Goal: Ask a question: Seek information or help from site administrators or community

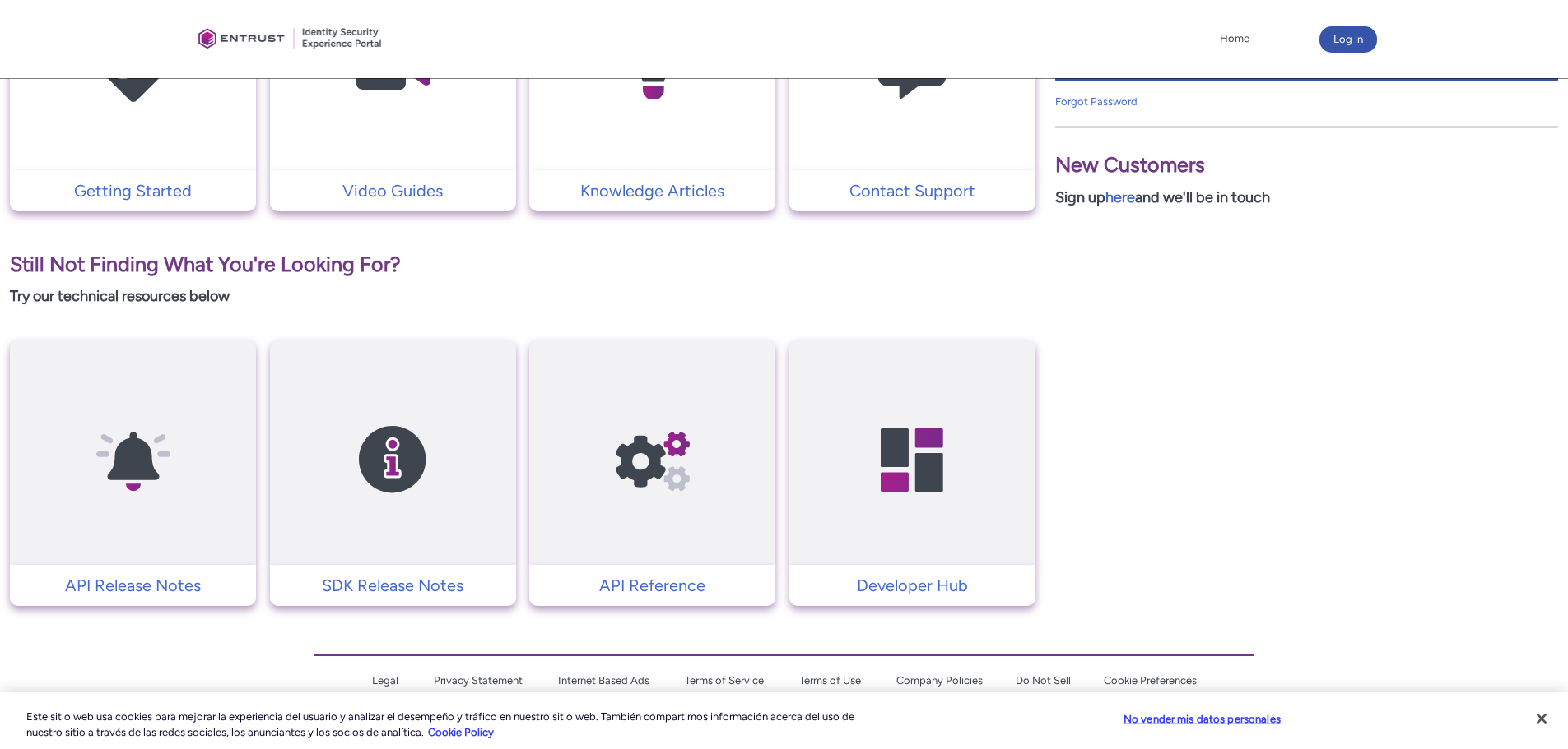
scroll to position [491, 0]
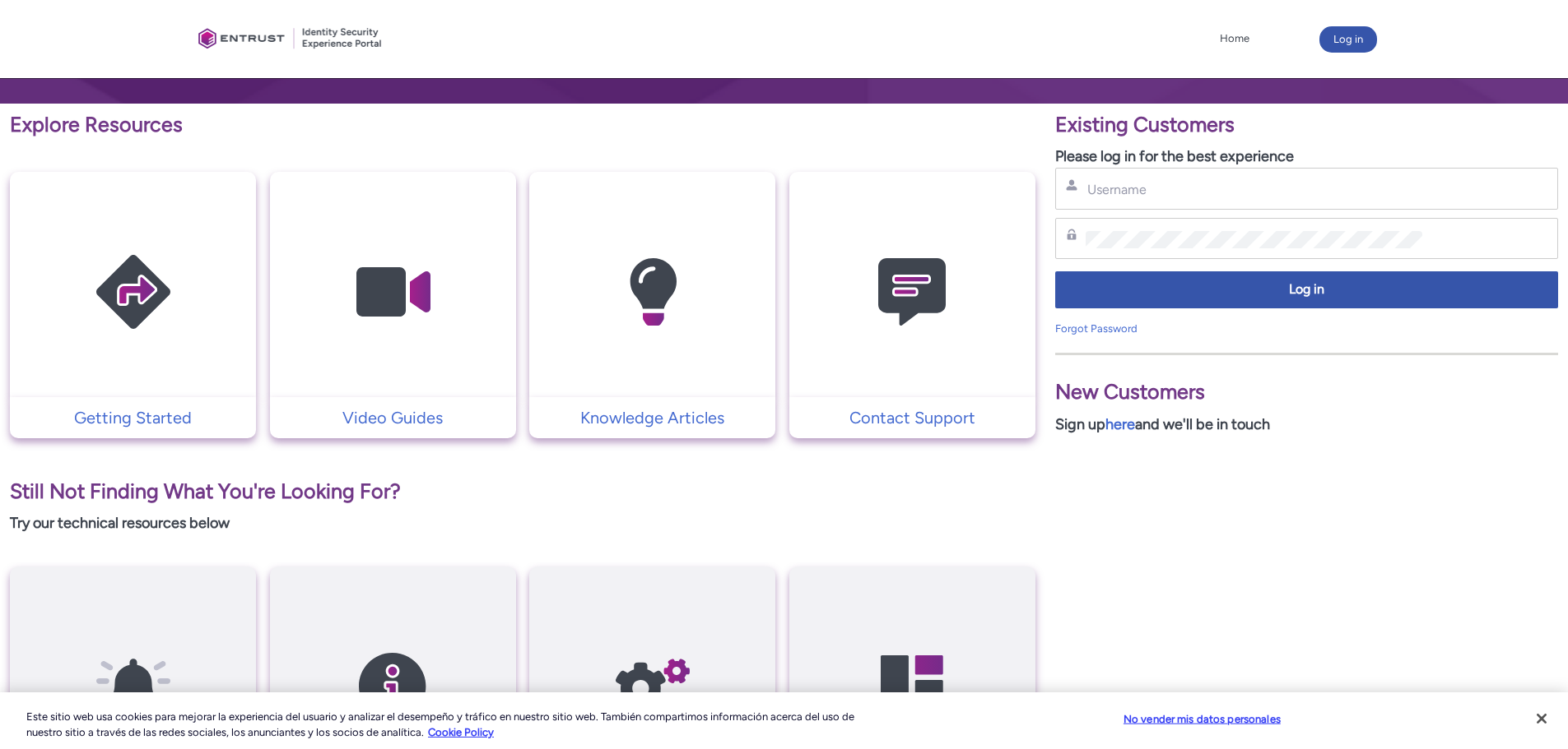
scroll to position [412, 0]
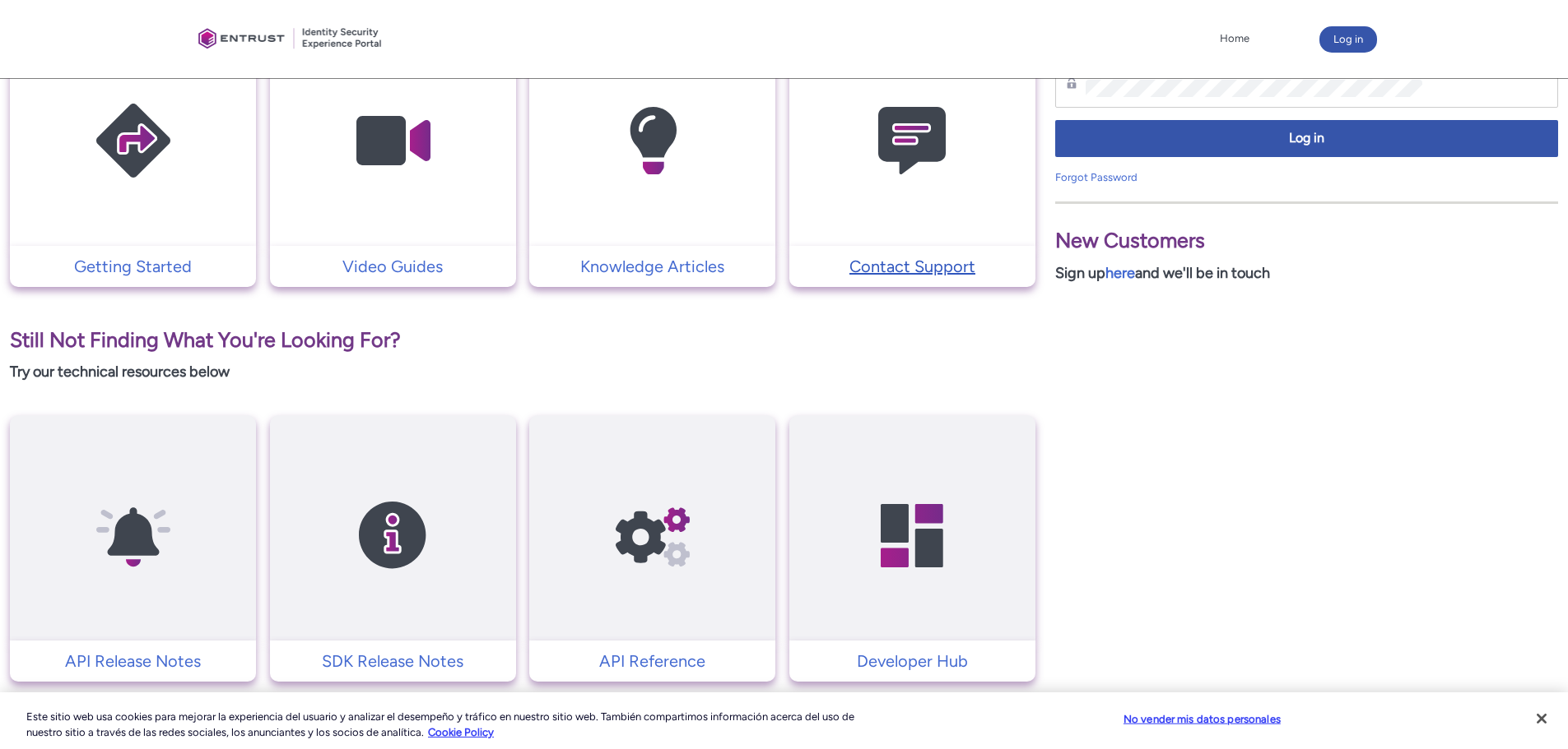
click at [977, 262] on p "Contact Support" at bounding box center [912, 267] width 230 height 25
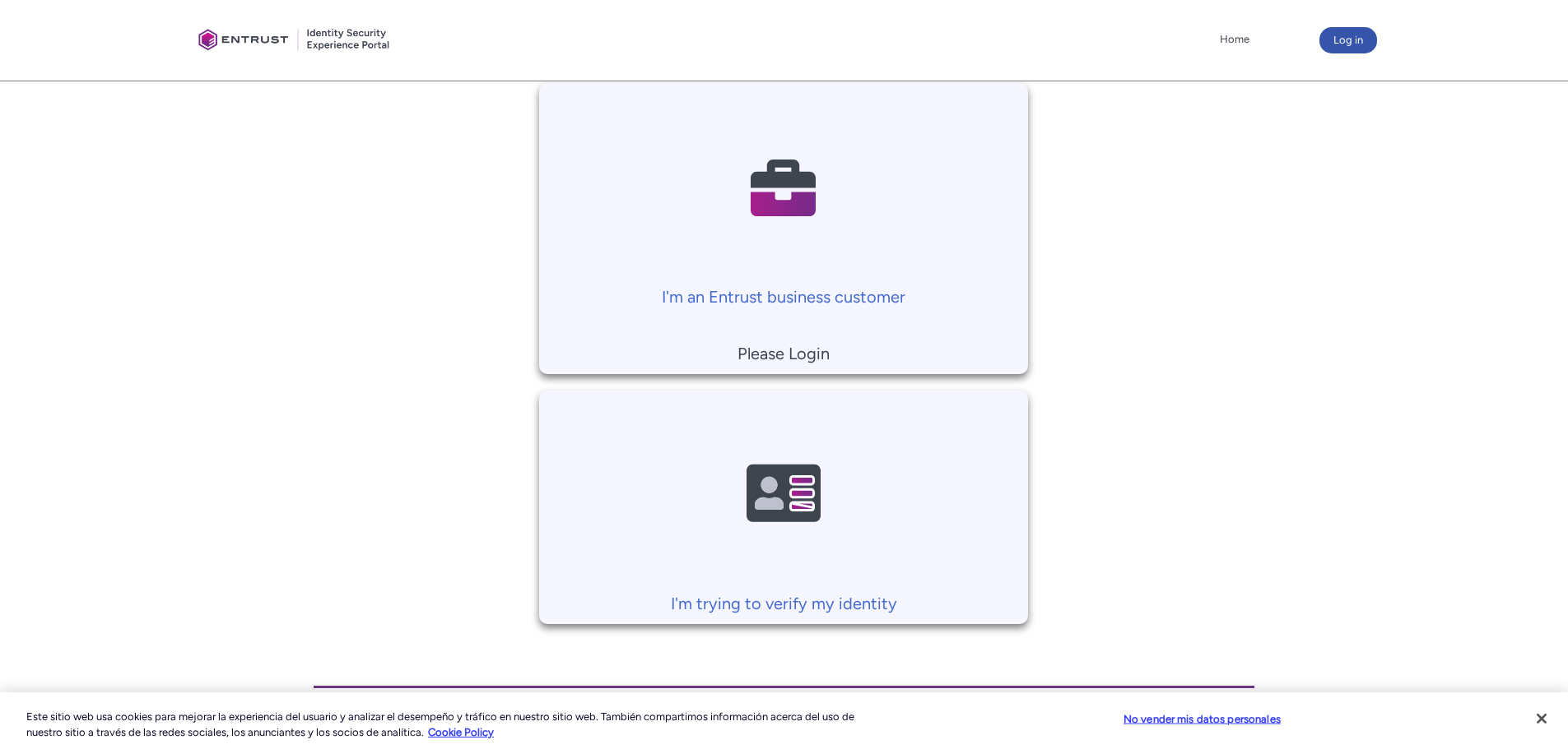
scroll to position [382, 0]
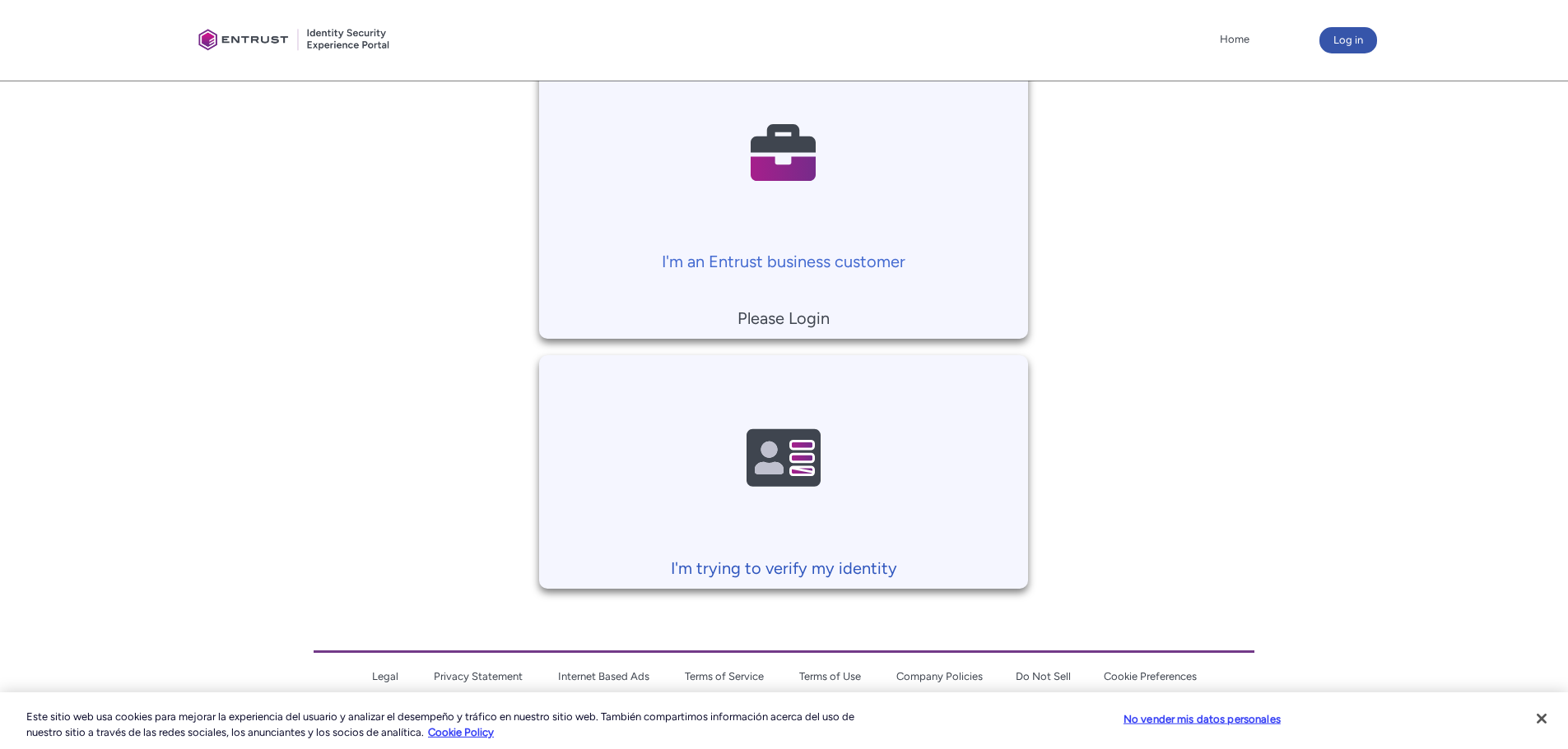
click at [825, 573] on p "I'm trying to verify my identity" at bounding box center [784, 569] width 473 height 25
